Goal: Information Seeking & Learning: Learn about a topic

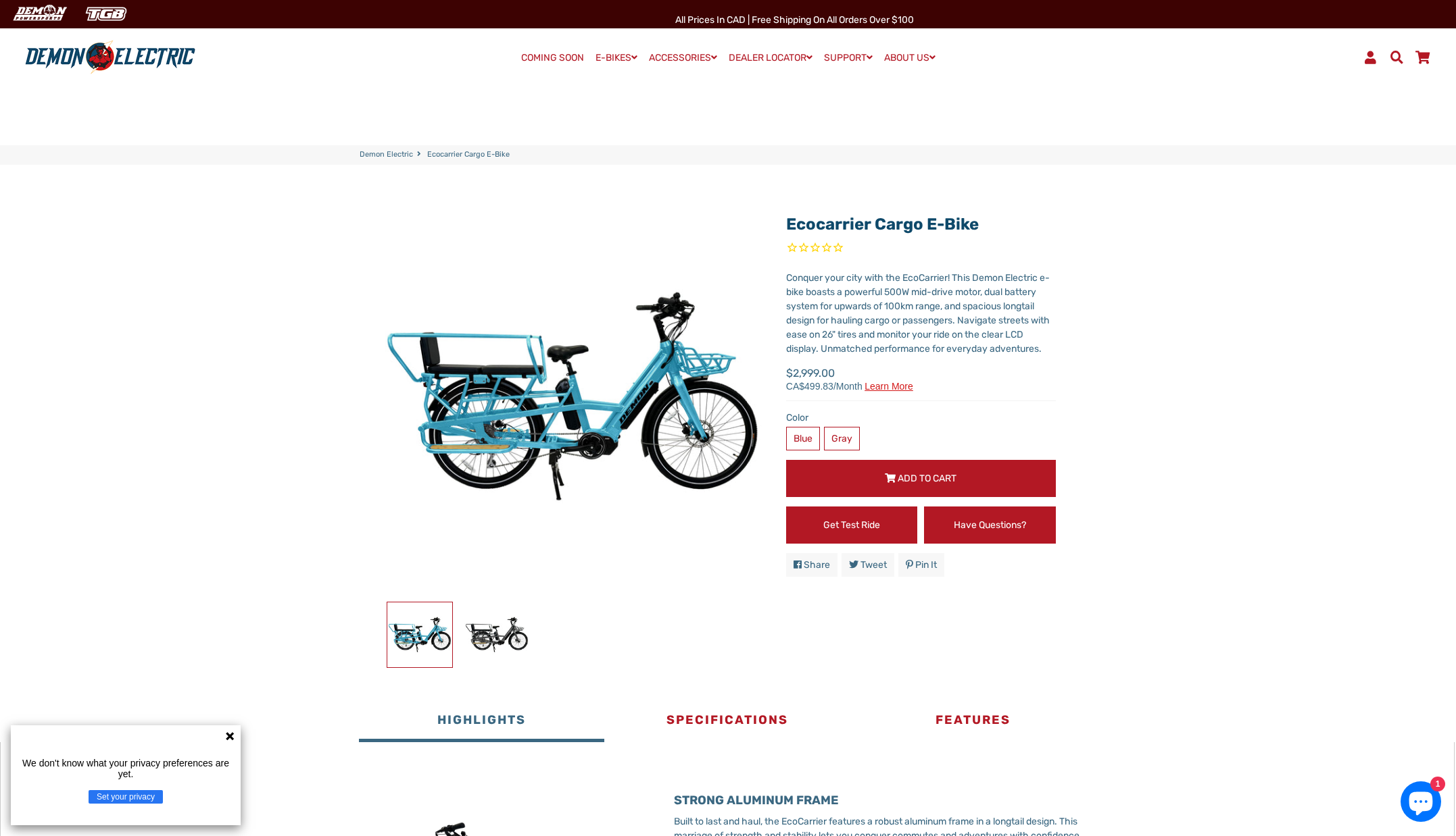
click at [557, 55] on link "COMING SOON" at bounding box center [553, 57] width 72 height 18
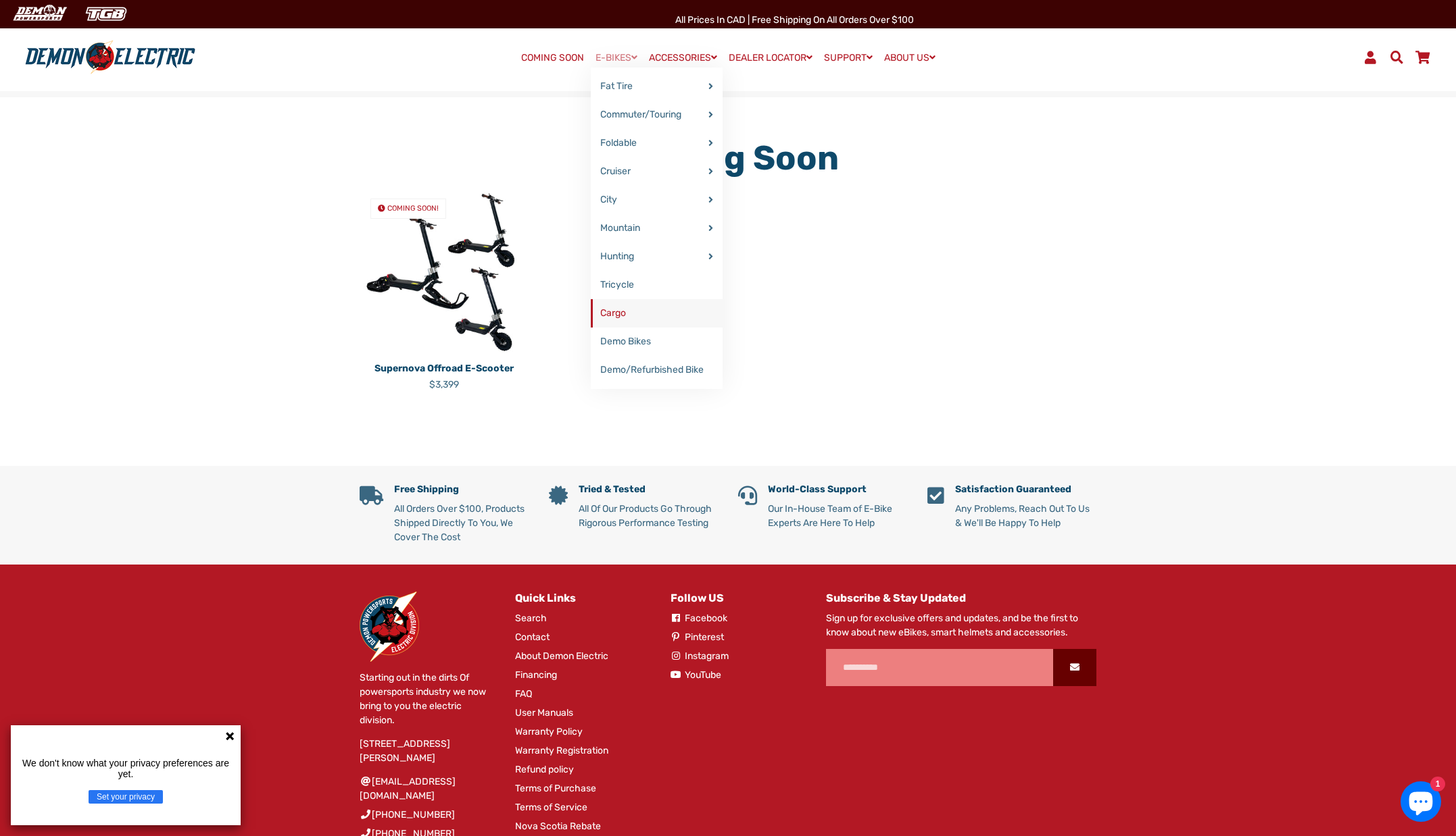
click at [629, 308] on link "Cargo" at bounding box center [657, 314] width 132 height 28
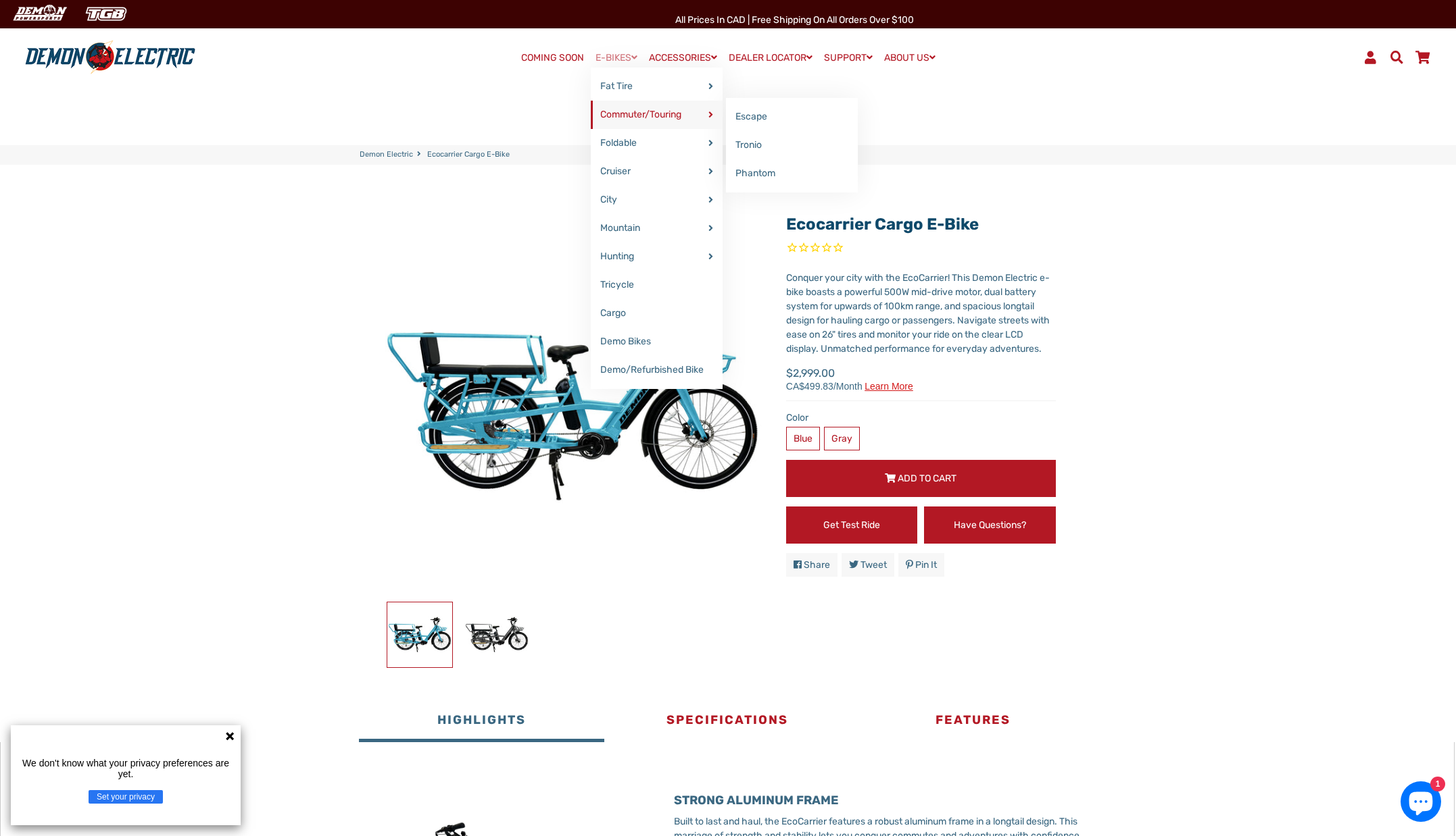
click at [620, 108] on link "Commuter/Touring" at bounding box center [657, 115] width 132 height 28
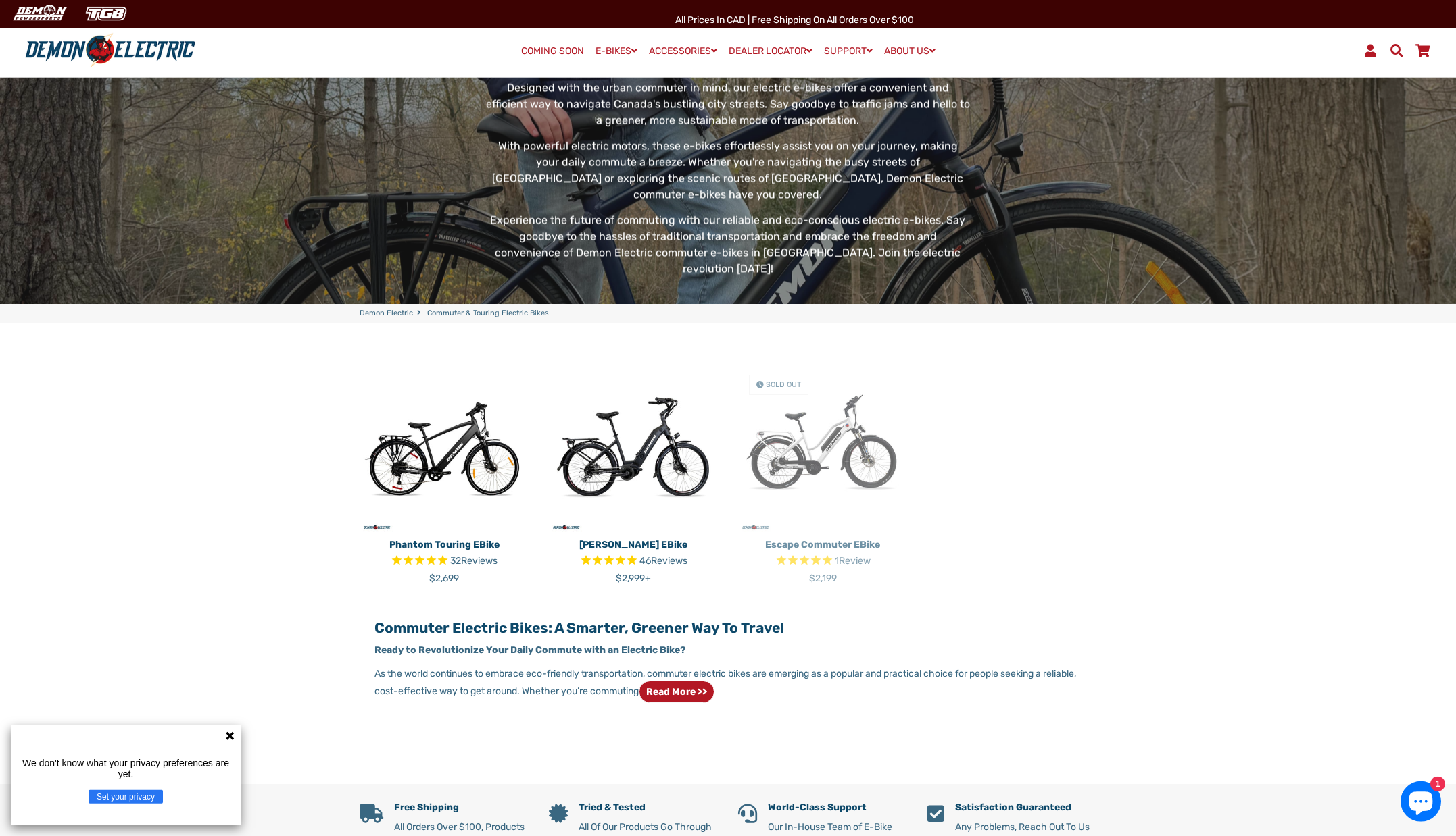
scroll to position [207, 0]
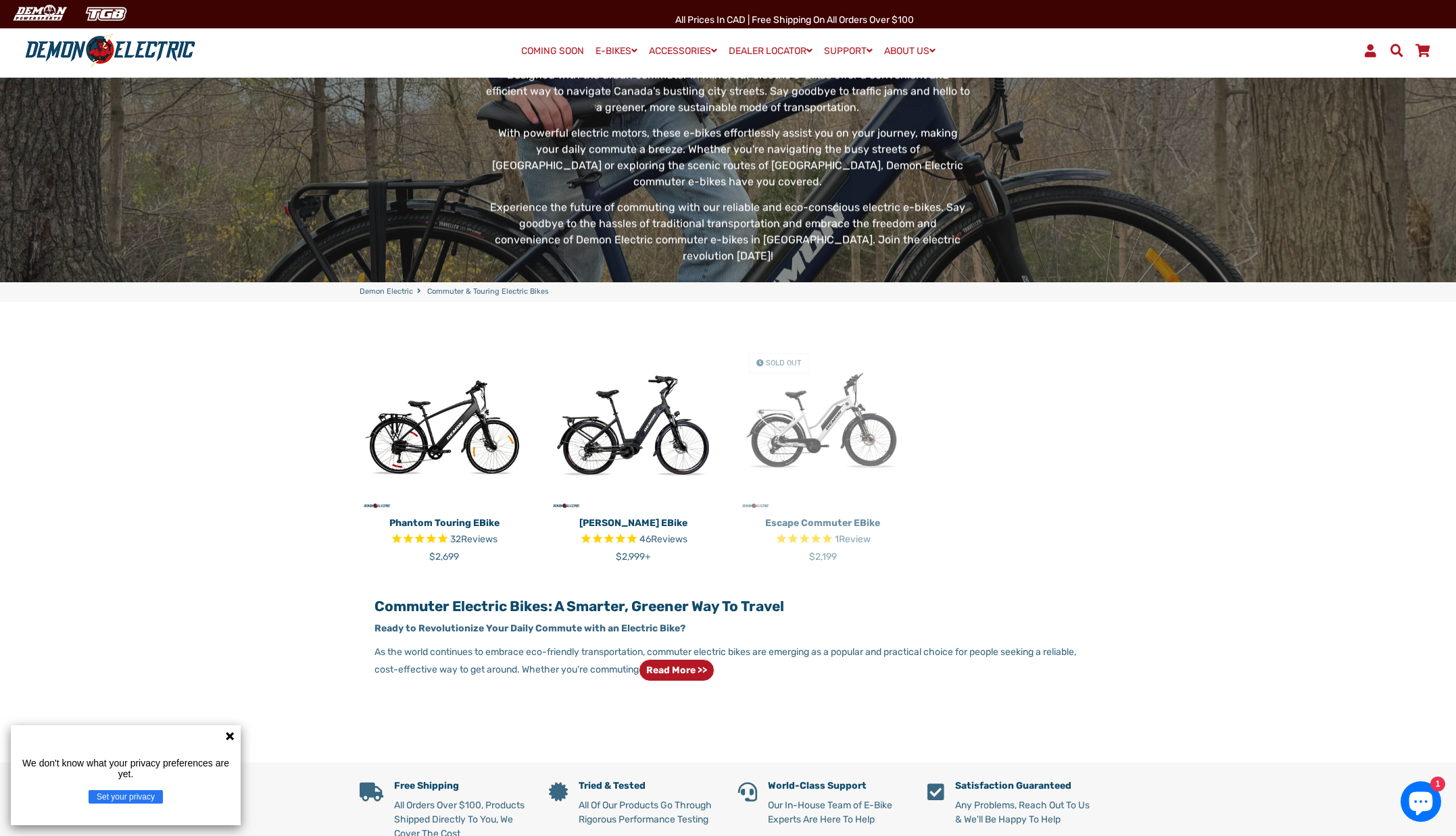
click at [448, 400] on img at bounding box center [444, 427] width 169 height 169
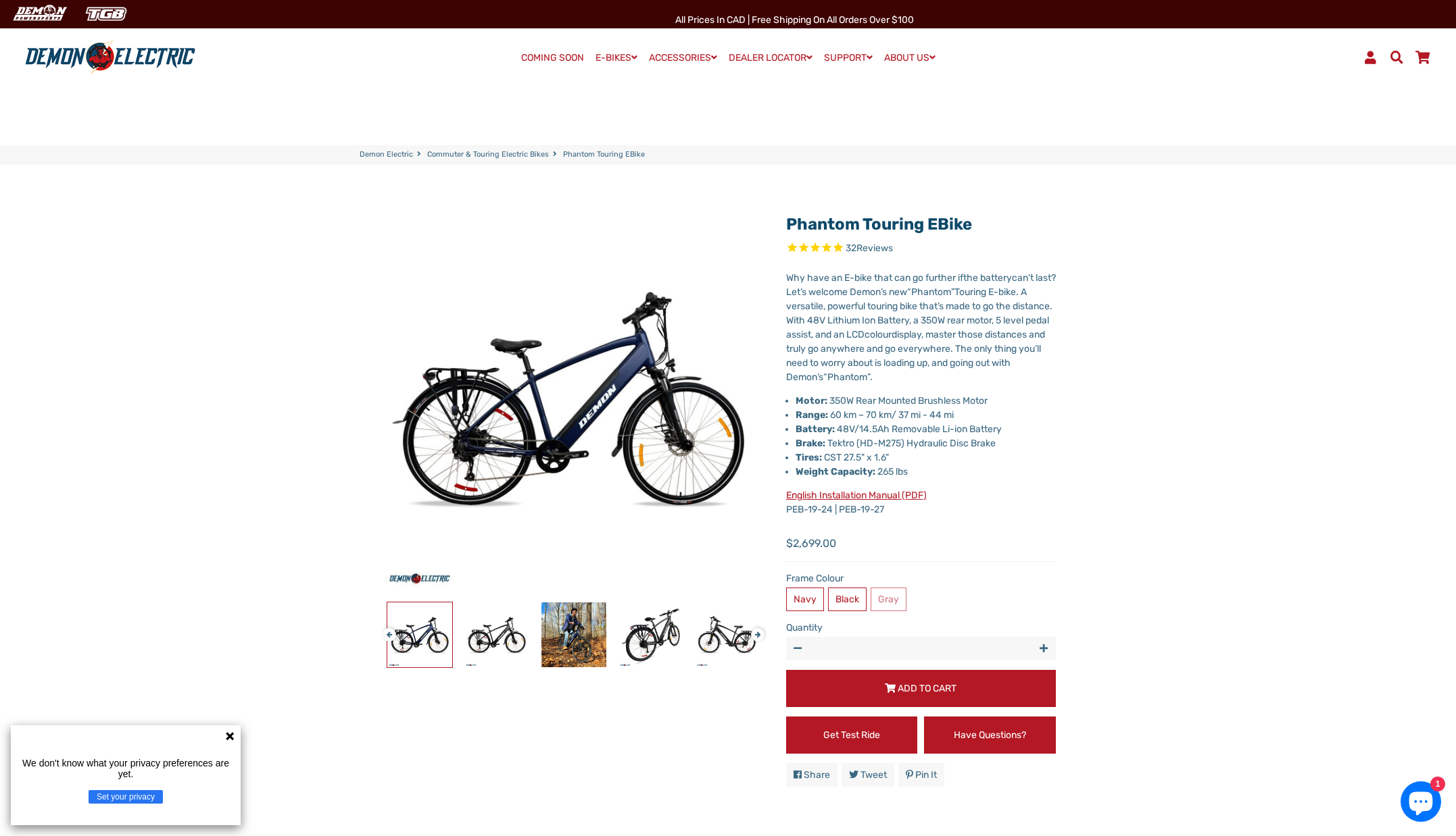
select select "******"
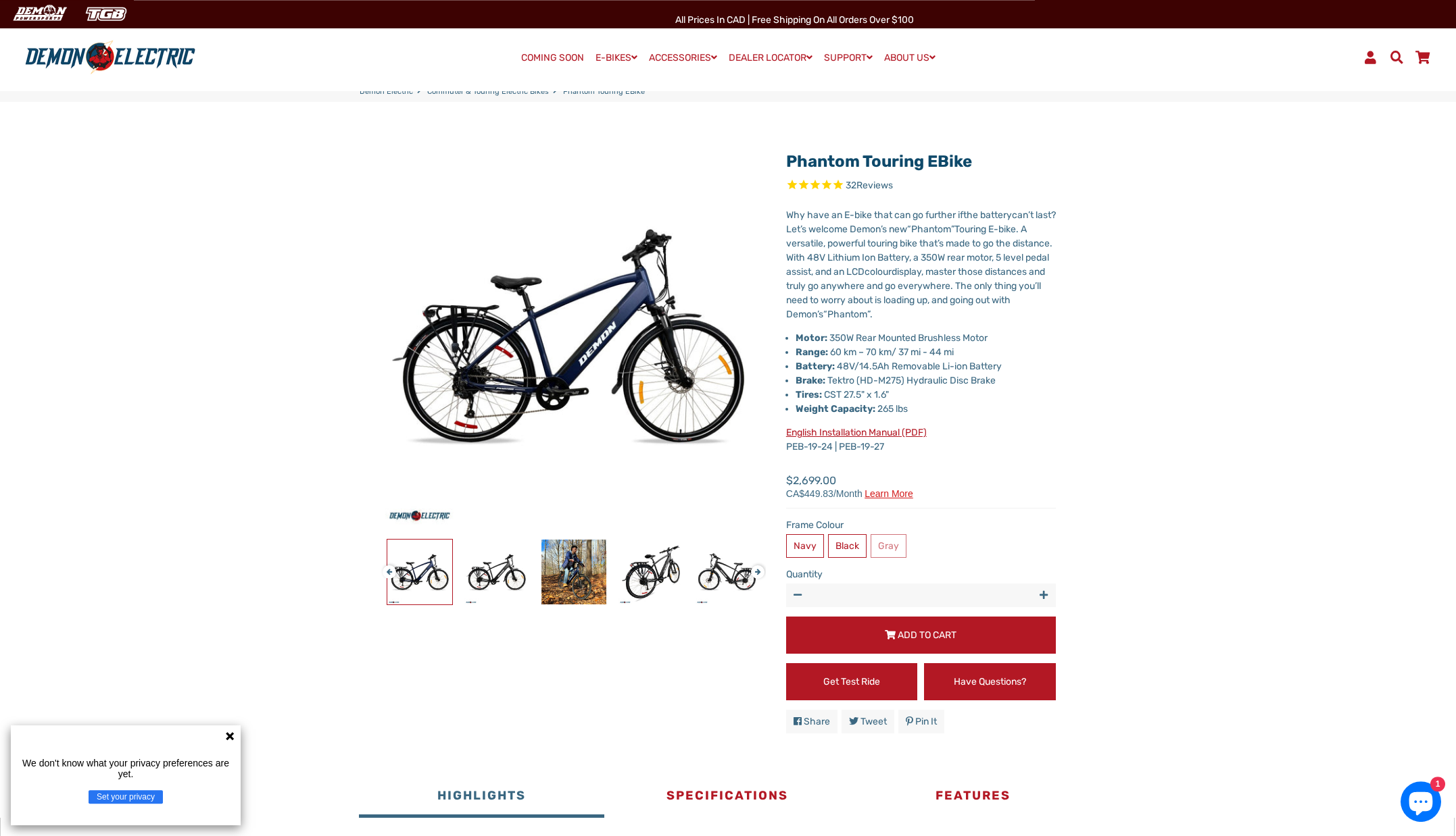
scroll to position [103, 0]
